Goal: Task Accomplishment & Management: Complete application form

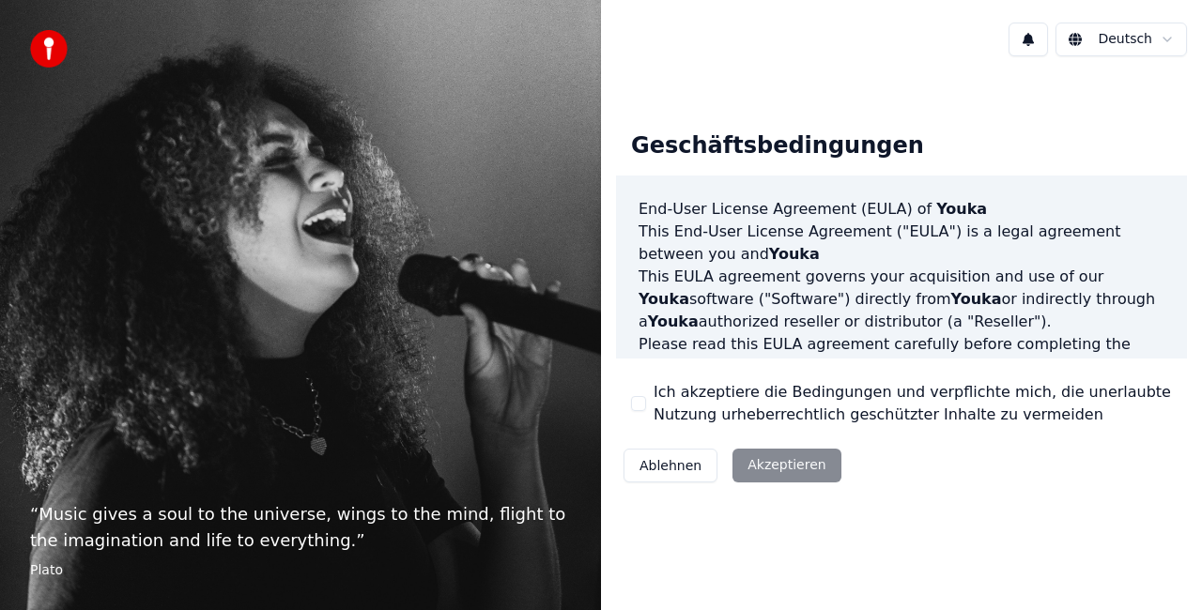
click at [767, 467] on div "Ablehnen Akzeptieren" at bounding box center [732, 465] width 233 height 49
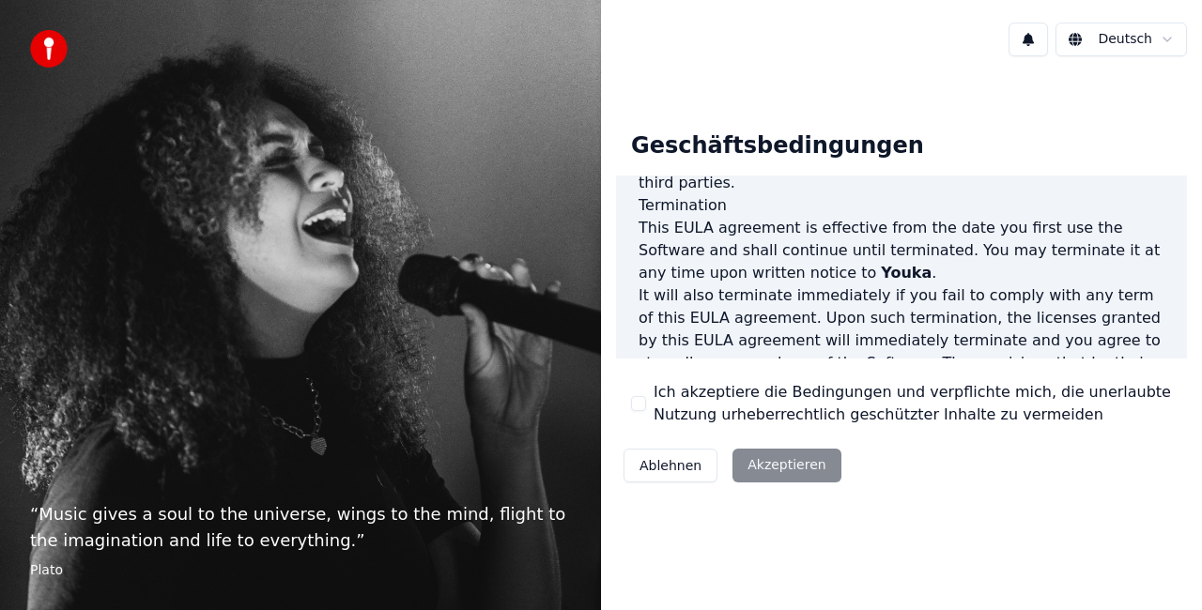
scroll to position [1371, 0]
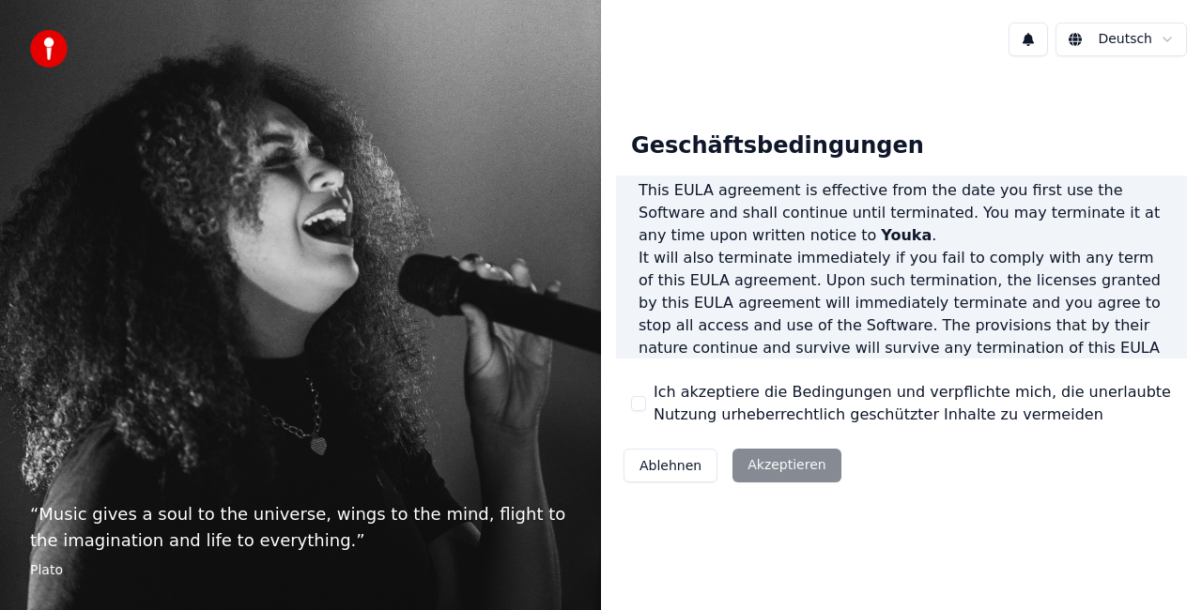
click at [809, 473] on div "Ablehnen Akzeptieren" at bounding box center [732, 465] width 233 height 49
click at [625, 409] on div "Geschäftsbedingungen End-User License Agreement ([PERSON_NAME]) of Youka This E…" at bounding box center [901, 303] width 571 height 375
click at [638, 407] on button "Ich akzeptiere die Bedingungen und verpflichte mich, die unerlaubte Nutzung urh…" at bounding box center [638, 403] width 15 height 15
click at [746, 468] on button "Akzeptieren" at bounding box center [786, 466] width 108 height 34
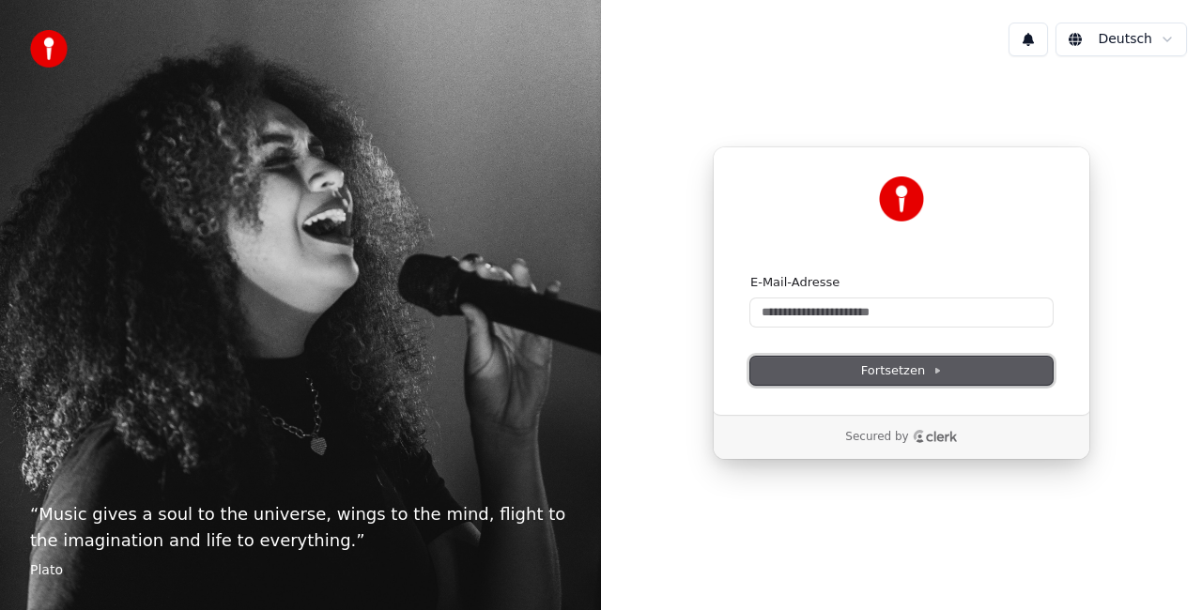
click at [887, 364] on span "Fortsetzen" at bounding box center [901, 370] width 81 height 17
